Goal: Information Seeking & Learning: Learn about a topic

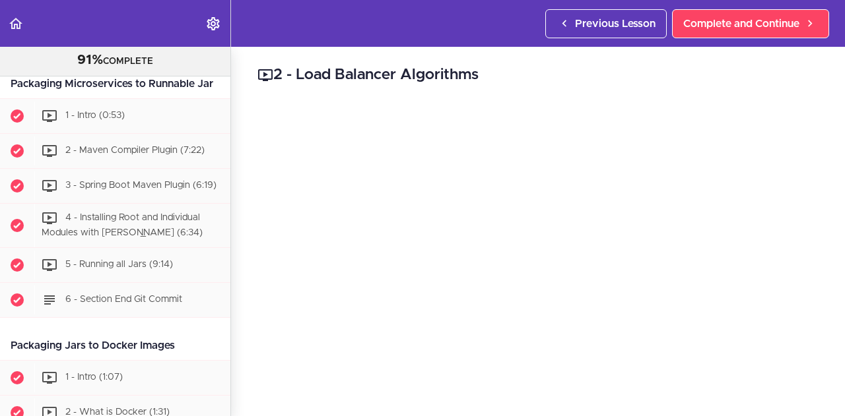
scroll to position [3162, 0]
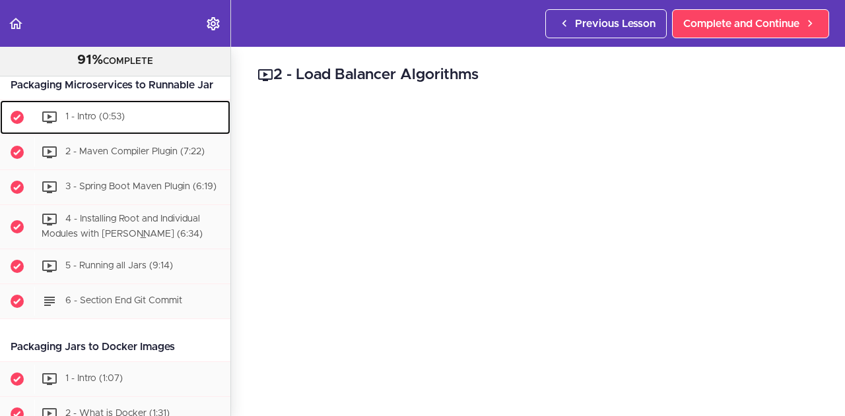
click at [123, 122] on span "1 - Intro (0:53)" at bounding box center [94, 117] width 59 height 9
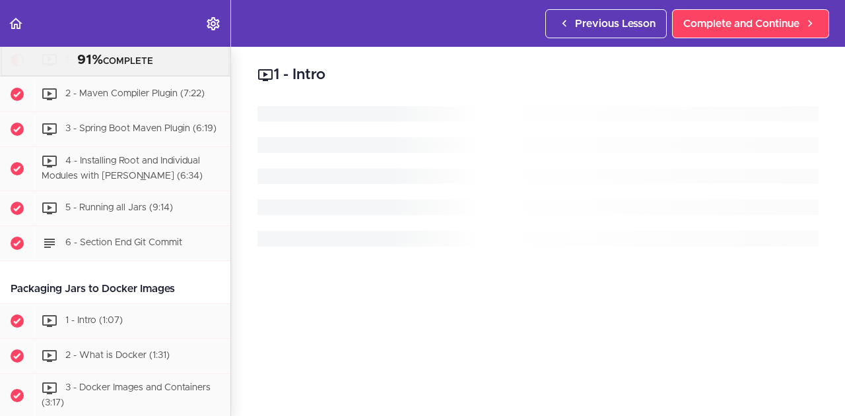
scroll to position [3225, 0]
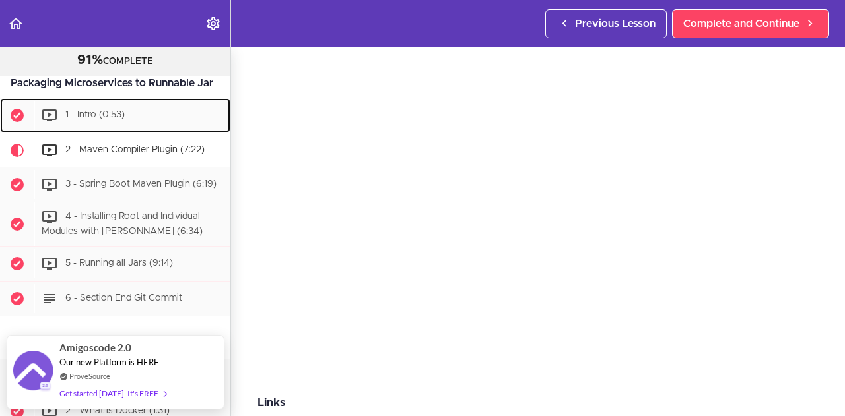
scroll to position [45, 0]
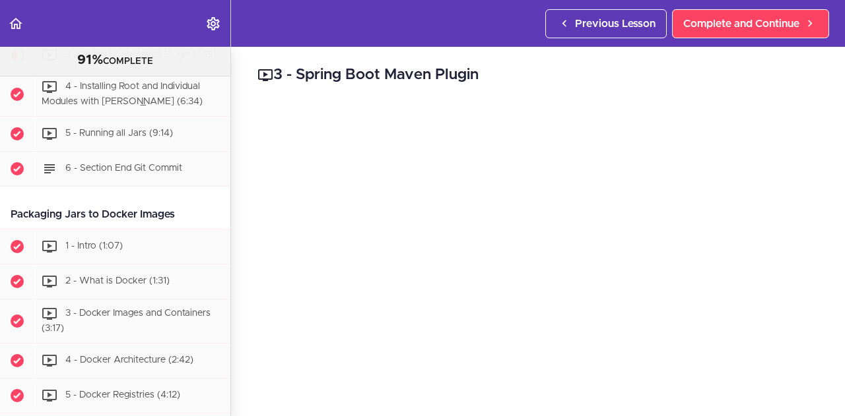
scroll to position [3295, 0]
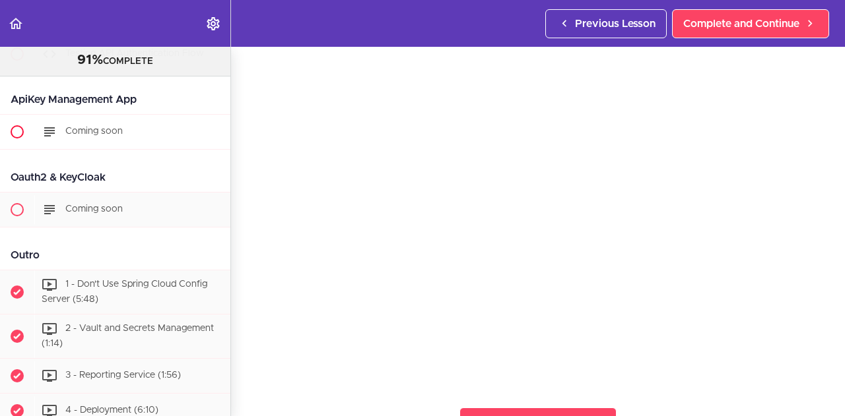
scroll to position [7520, 0]
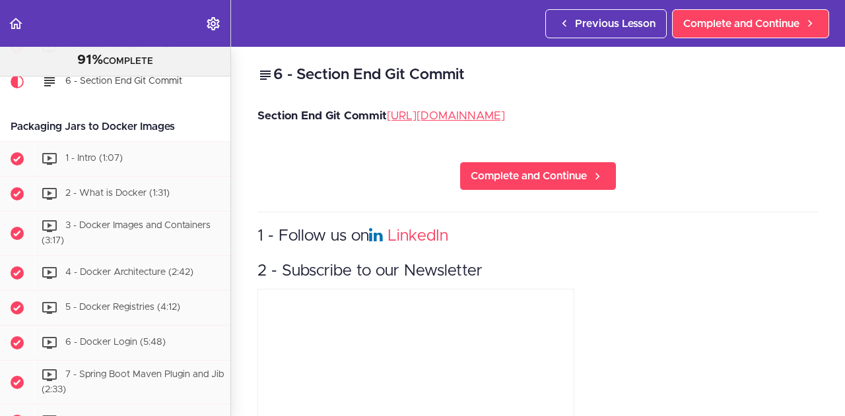
scroll to position [3417, 0]
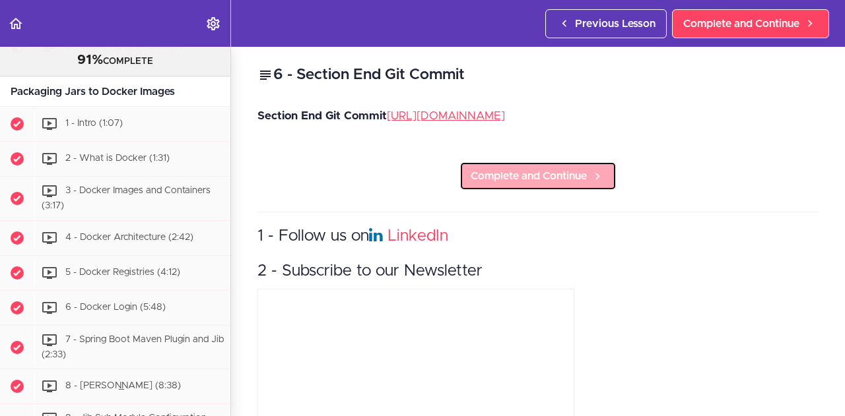
click at [553, 184] on span "Complete and Continue" at bounding box center [528, 176] width 116 height 16
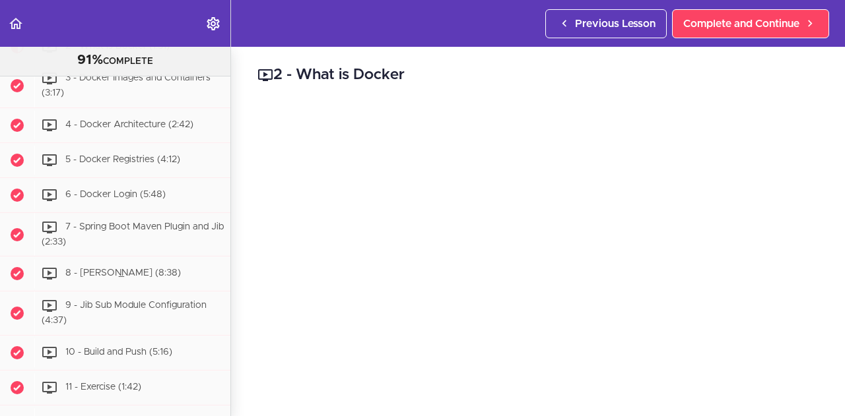
scroll to position [3530, 0]
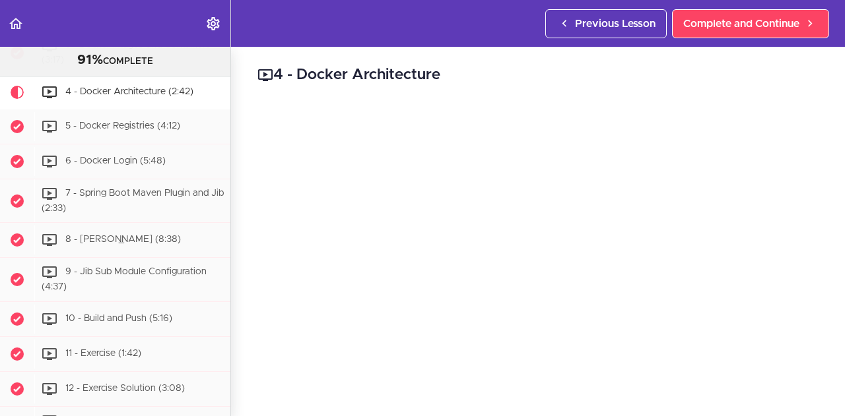
scroll to position [3608, 0]
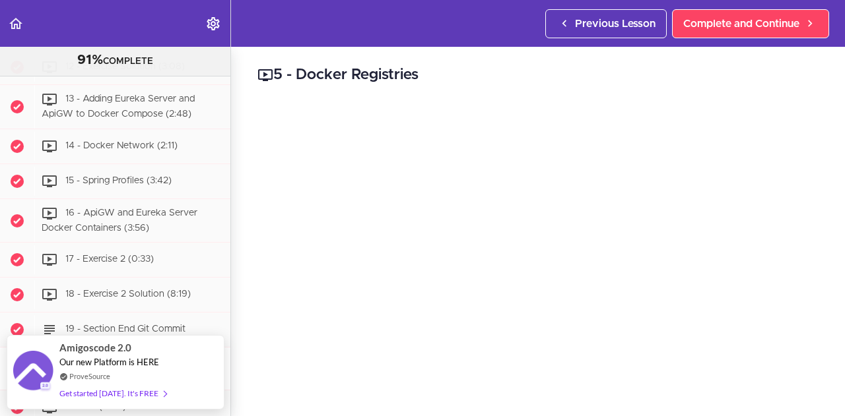
scroll to position [3906, 0]
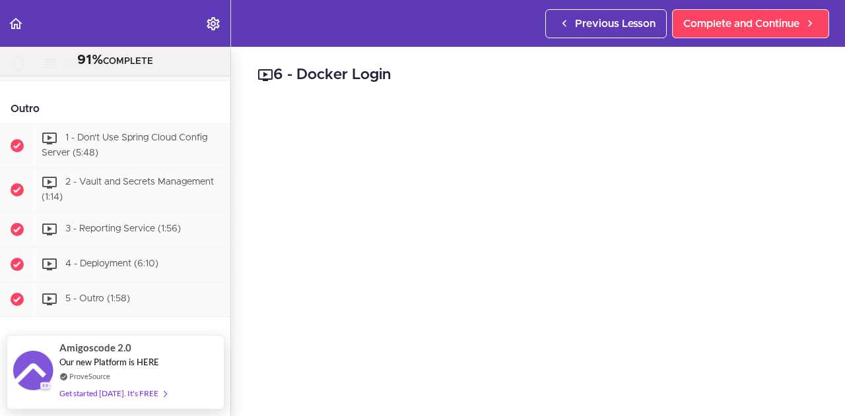
scroll to position [7784, 0]
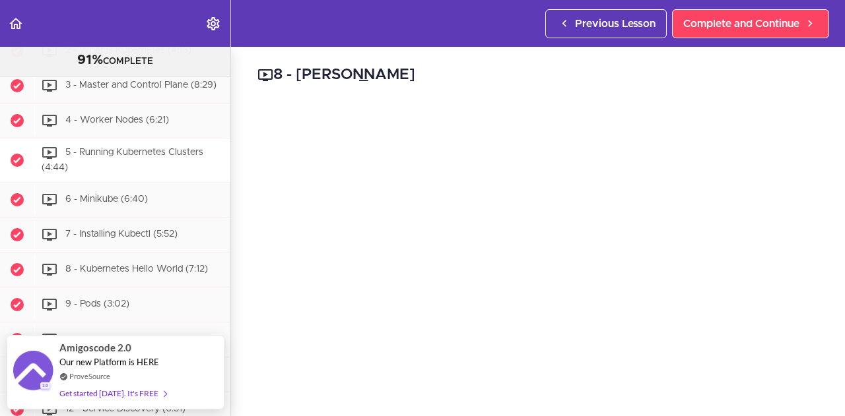
scroll to position [4284, 0]
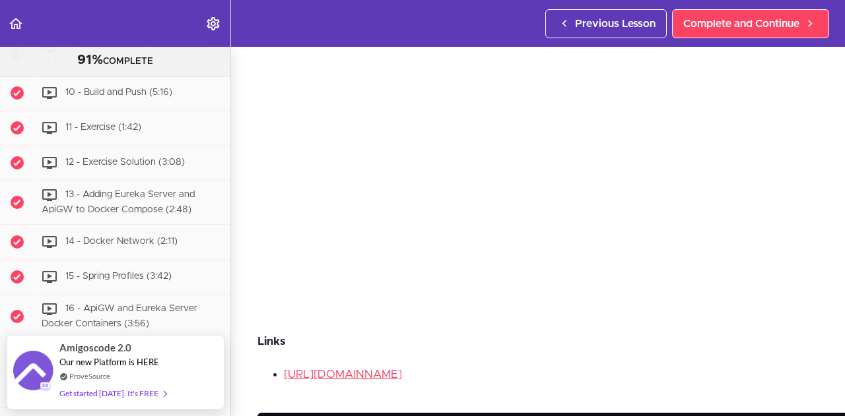
scroll to position [132, 0]
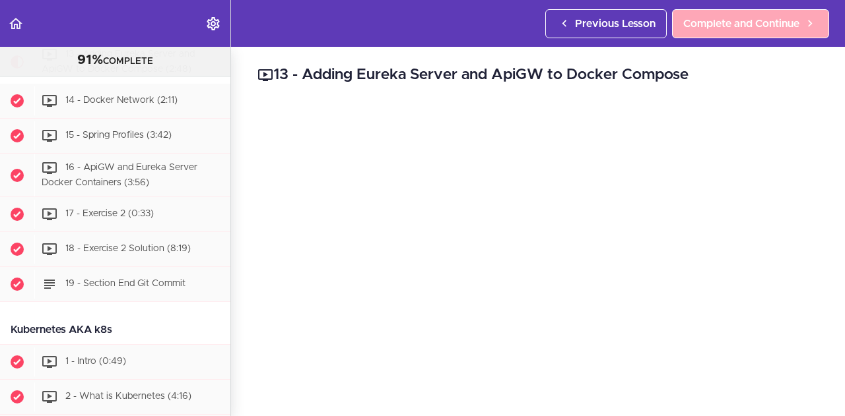
scroll to position [3939, 0]
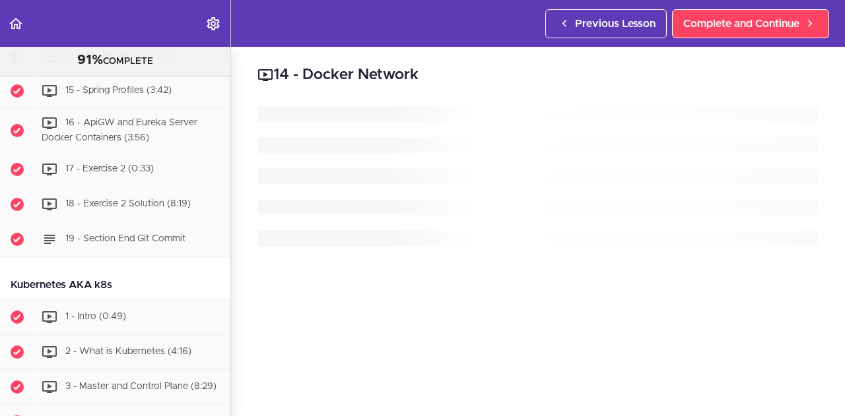
scroll to position [3982, 0]
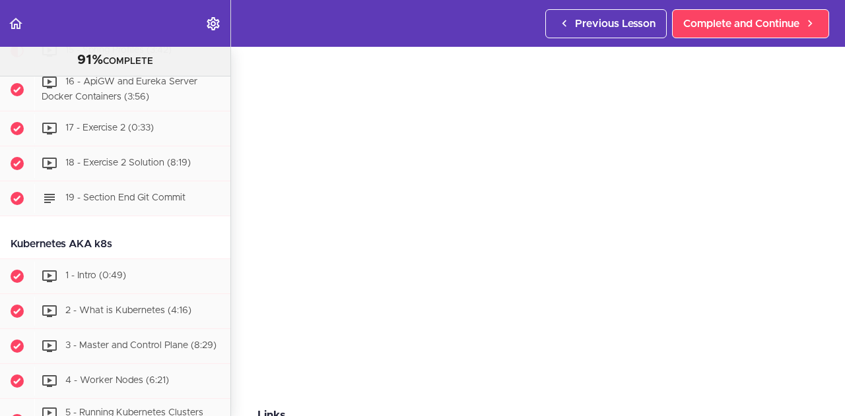
scroll to position [35, 0]
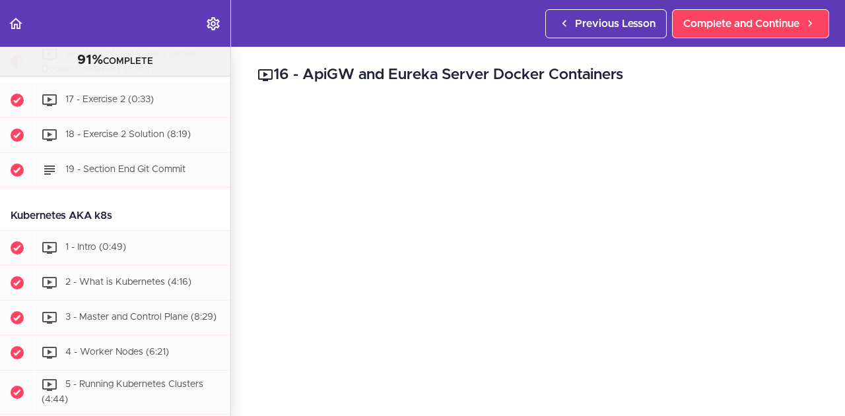
scroll to position [4052, 0]
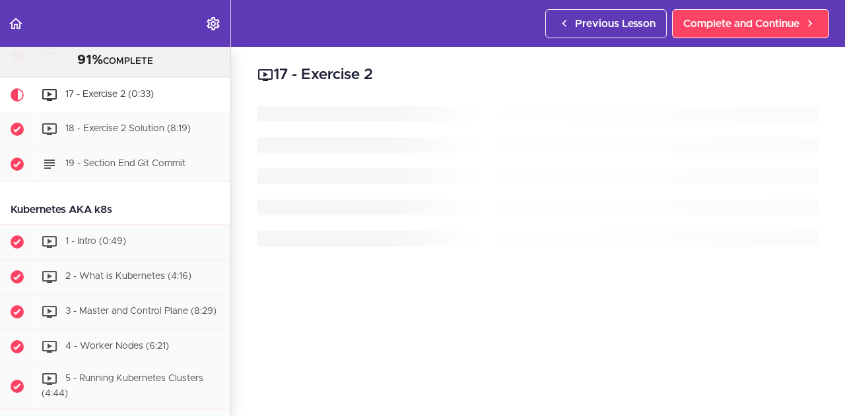
scroll to position [4096, 0]
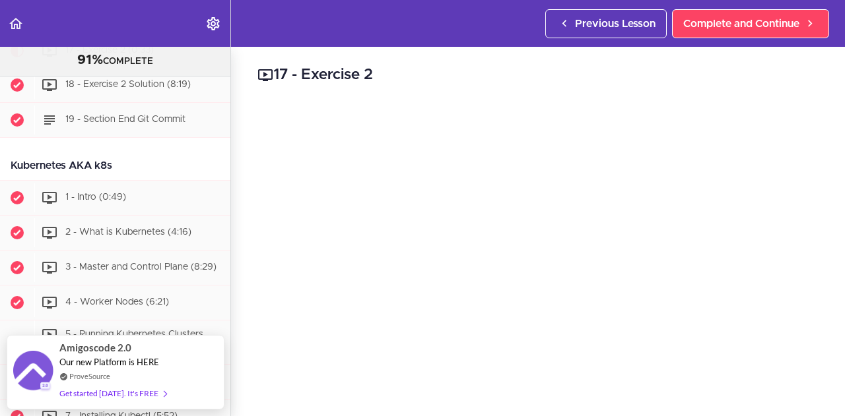
click at [149, 34] on div "16 - ApiGW and Eureka Server Docker Containers (3:56)" at bounding box center [132, 12] width 196 height 44
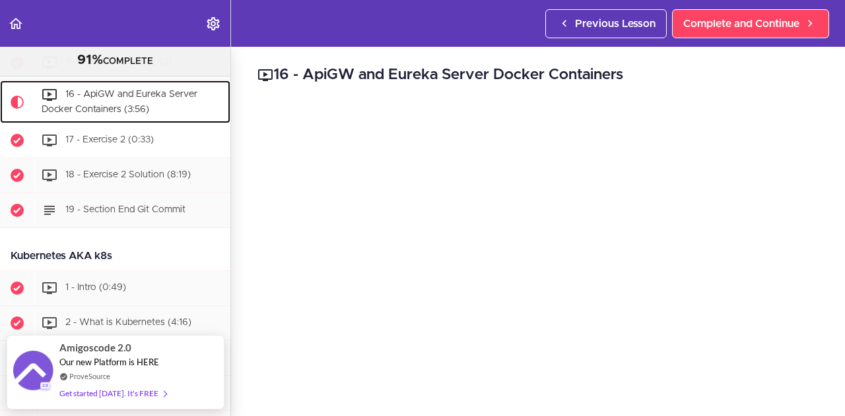
scroll to position [4004, 0]
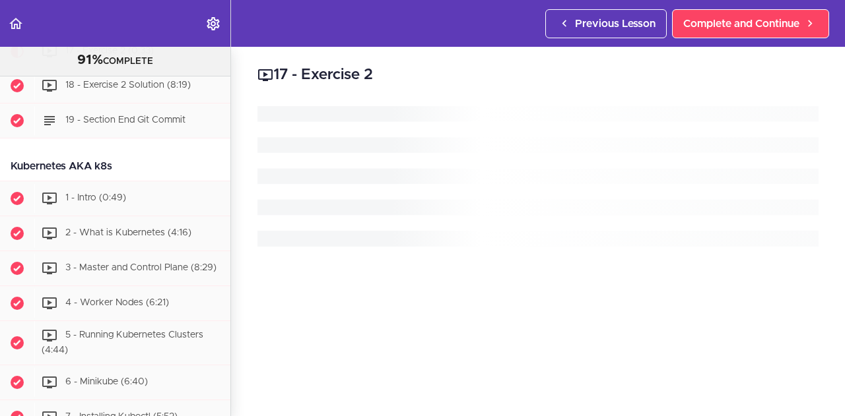
scroll to position [4096, 0]
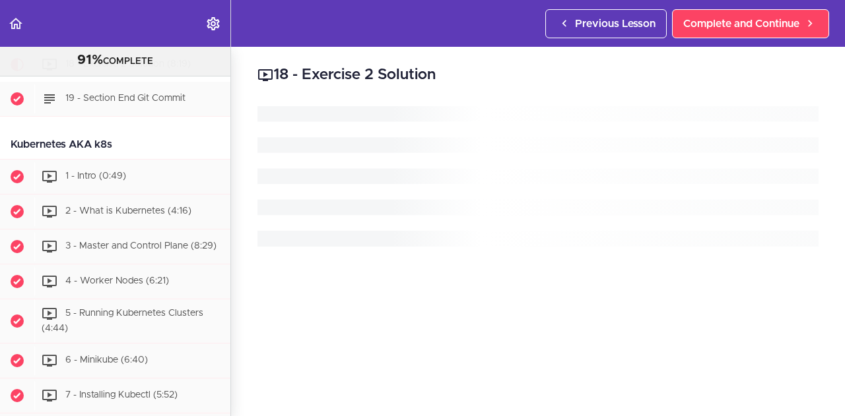
scroll to position [4130, 0]
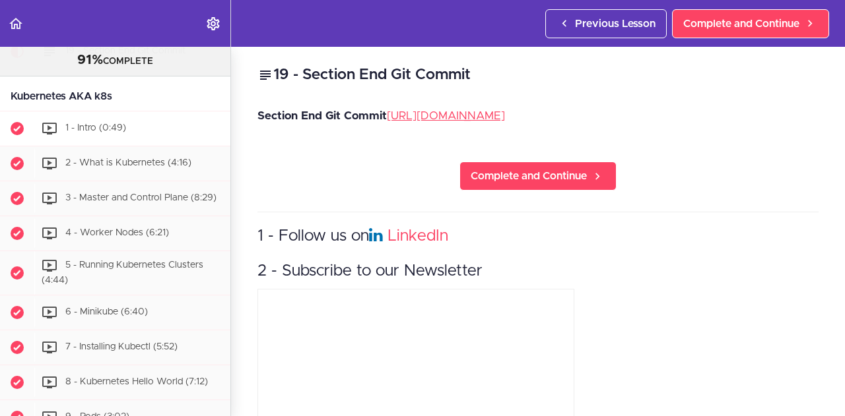
scroll to position [4165, 0]
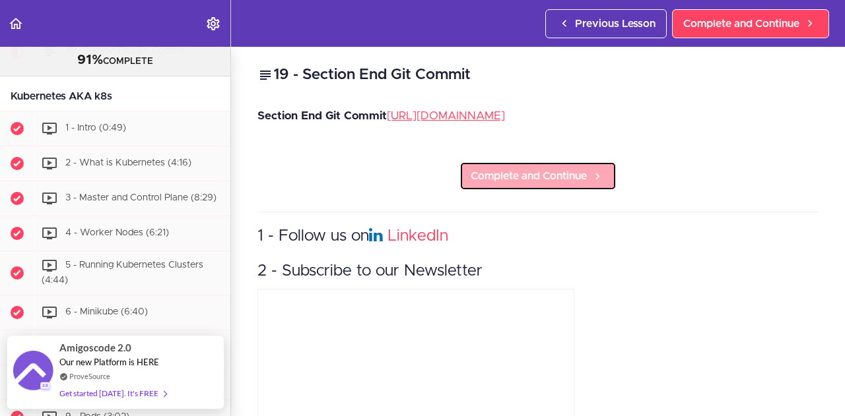
click at [531, 184] on span "Complete and Continue" at bounding box center [528, 176] width 116 height 16
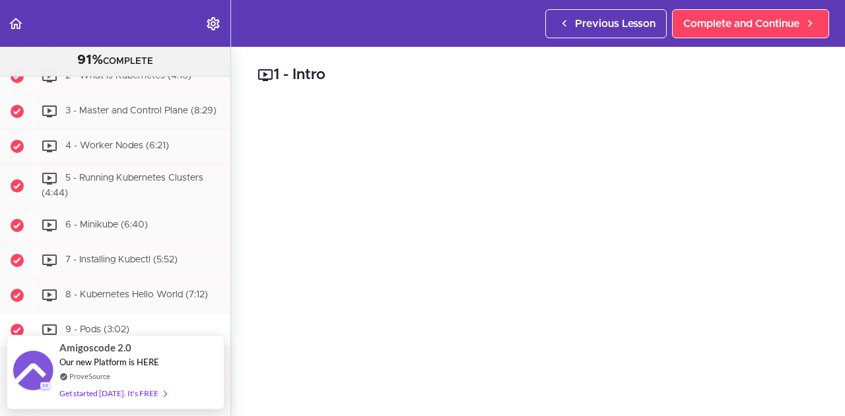
scroll to position [4242, 0]
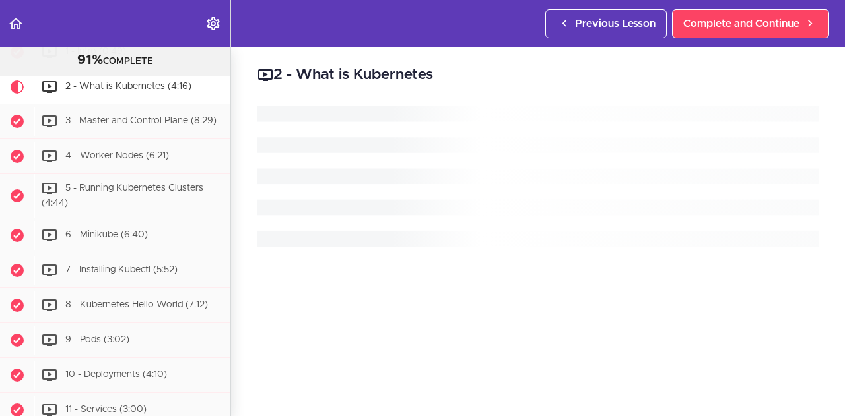
scroll to position [4277, 0]
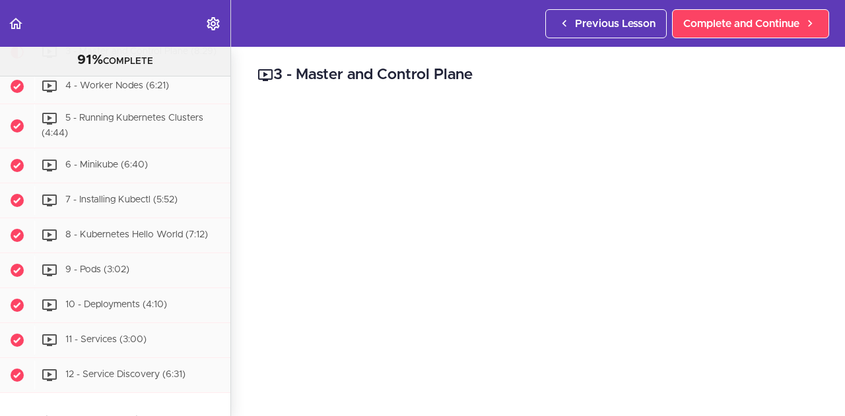
scroll to position [4312, 0]
click at [99, 91] on span "4 - Worker Nodes (6:21)" at bounding box center [117, 86] width 104 height 9
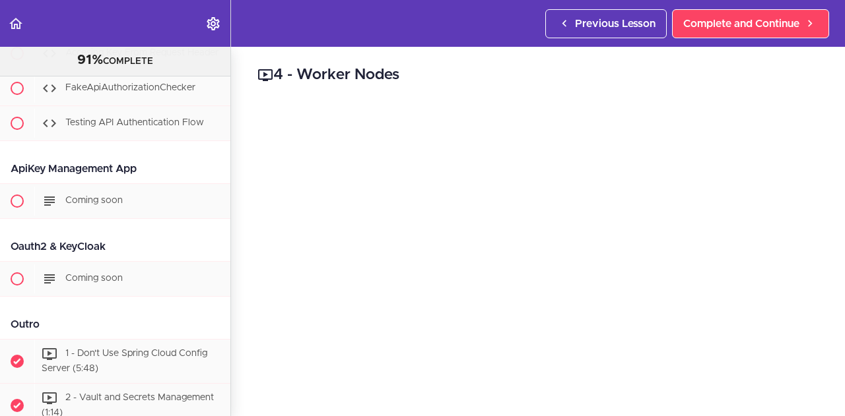
scroll to position [7580, 0]
